Goal: Find specific page/section: Find specific page/section

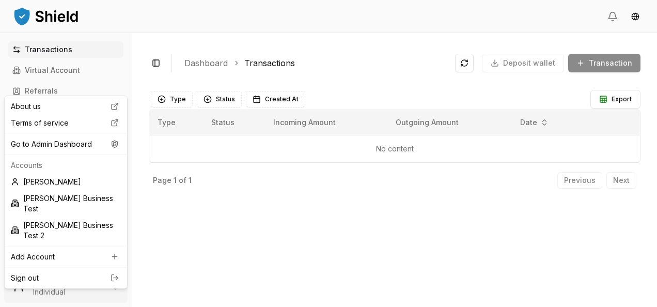
click at [40, 293] on html "Transactions Virtual Account Referrals Invoices Wallet Scans Linked Accounts Se…" at bounding box center [328, 153] width 657 height 307
click at [71, 147] on div "Go to Admin Dashboard" at bounding box center [66, 144] width 118 height 17
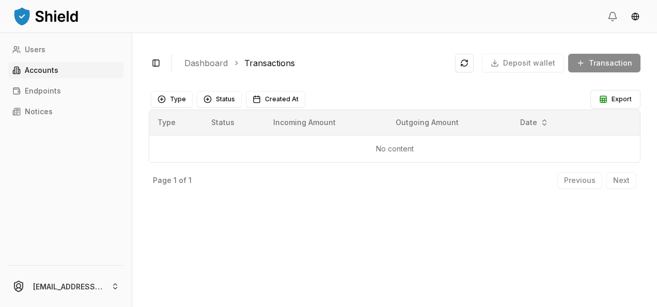
click at [60, 72] on link "Accounts" at bounding box center [65, 70] width 115 height 17
click at [71, 80] on div "Users Accounts Endpoints Notices" at bounding box center [66, 146] width 132 height 211
click at [57, 71] on p "Accounts" at bounding box center [42, 70] width 34 height 7
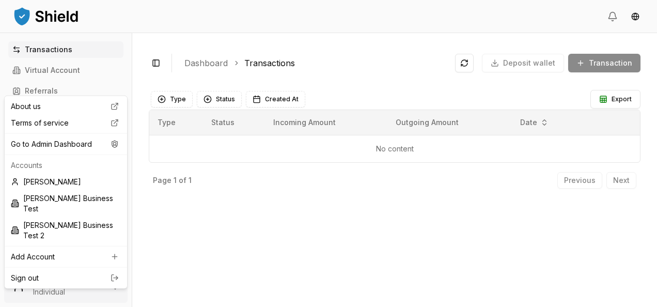
click at [64, 281] on html "Transactions Virtual Account Referrals Invoices Wallet Scans Linked Accounts Se…" at bounding box center [328, 153] width 657 height 307
click at [85, 146] on div "Go to Admin Dashboard" at bounding box center [66, 144] width 118 height 17
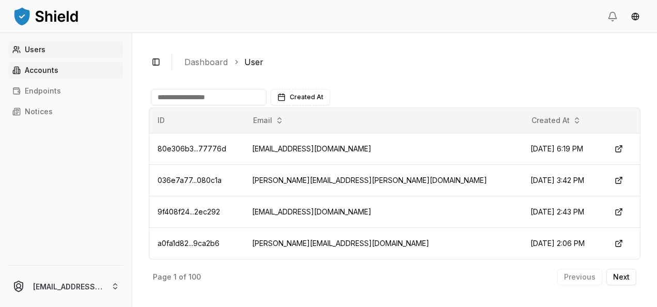
click at [72, 71] on link "Accounts" at bounding box center [65, 70] width 115 height 17
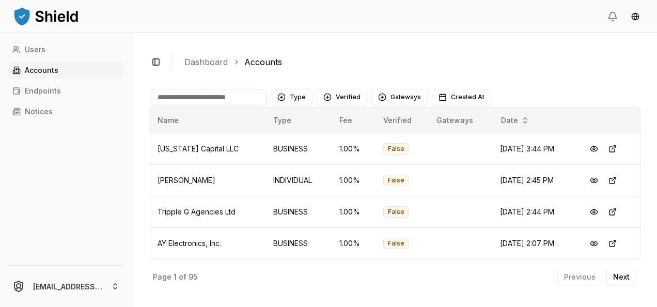
click at [205, 97] on input at bounding box center [209, 97] width 116 height 17
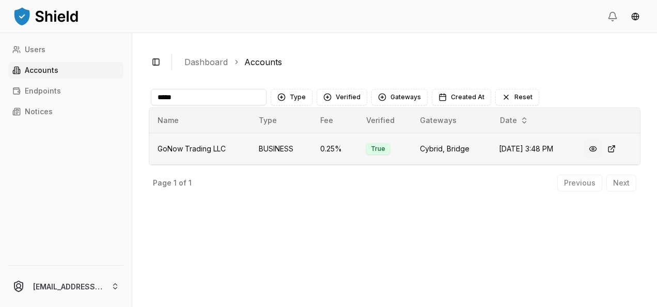
type input "*****"
click at [592, 150] on button at bounding box center [592, 148] width 19 height 19
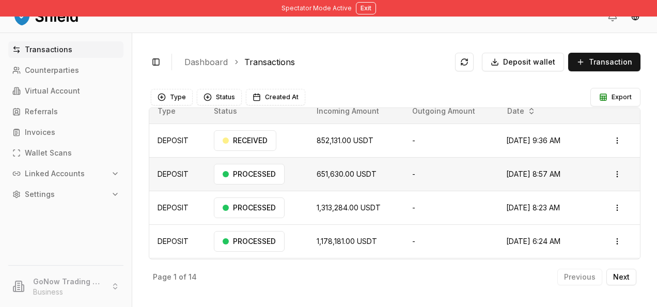
scroll to position [10, 0]
click at [61, 92] on p "Virtual Account" at bounding box center [52, 90] width 55 height 7
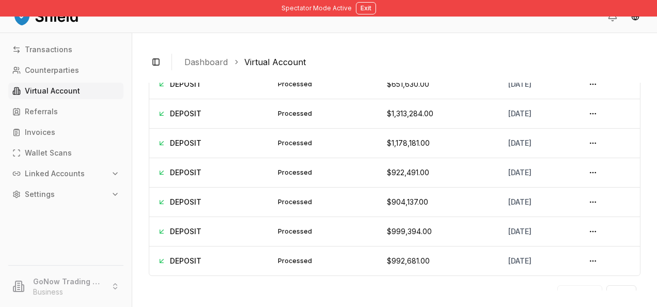
scroll to position [160, 0]
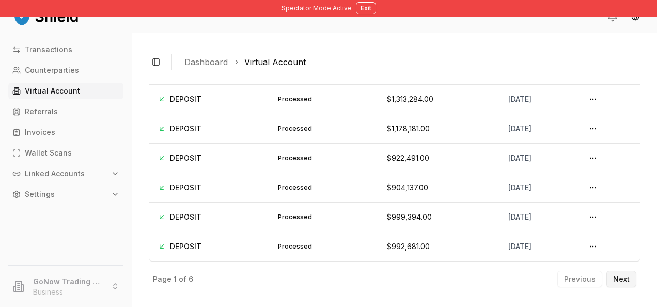
click at [616, 278] on p "Next" at bounding box center [621, 278] width 17 height 7
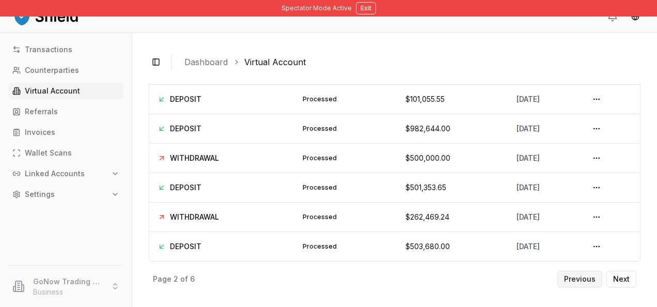
click at [587, 281] on button "Previous" at bounding box center [579, 278] width 45 height 17
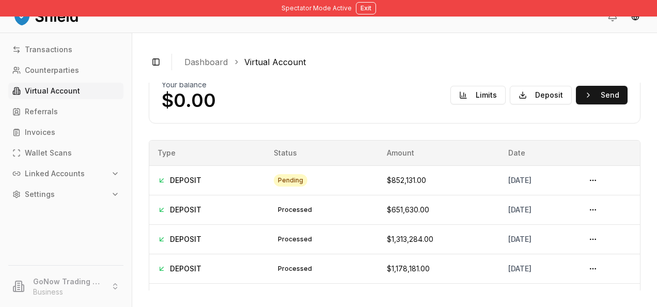
scroll to position [21, 0]
click at [365, 14] on div "Spectator Mode Active Exit" at bounding box center [328, 8] width 657 height 17
click at [365, 8] on button "Exit" at bounding box center [366, 8] width 20 height 12
